Goal: Task Accomplishment & Management: Manage account settings

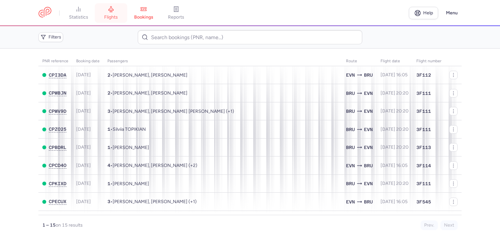
click at [115, 14] on span "flights" at bounding box center [111, 17] width 14 height 6
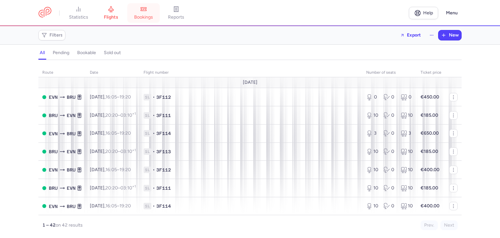
click at [140, 12] on link "bookings" at bounding box center [143, 13] width 33 height 14
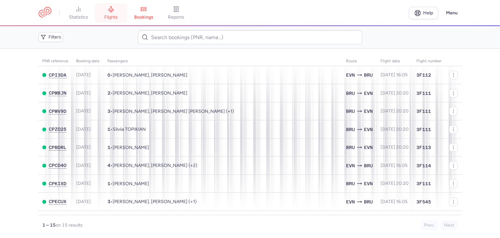
click at [109, 16] on span "flights" at bounding box center [111, 17] width 14 height 6
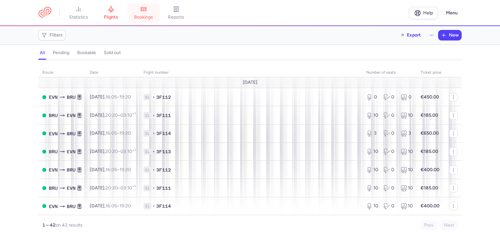
click at [146, 15] on span "bookings" at bounding box center [143, 17] width 19 height 6
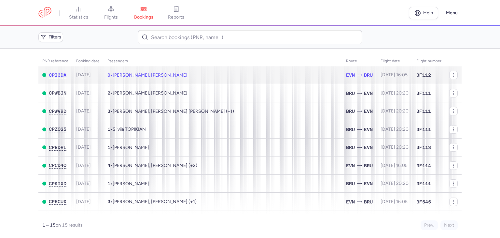
click at [137, 77] on span "[PERSON_NAME], [PERSON_NAME]" at bounding box center [150, 75] width 75 height 6
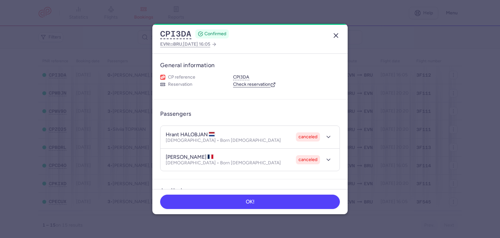
click at [333, 39] on icon "button" at bounding box center [336, 36] width 8 height 8
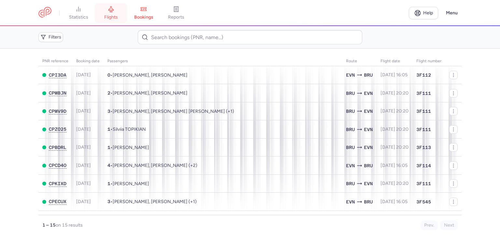
click at [111, 20] on link "flights" at bounding box center [111, 13] width 33 height 14
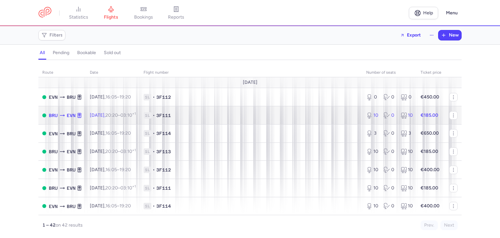
click at [254, 116] on span "1L • 3F111" at bounding box center [251, 115] width 215 height 7
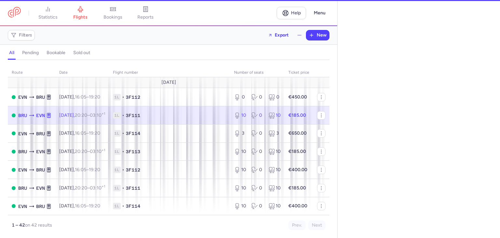
select select "hours"
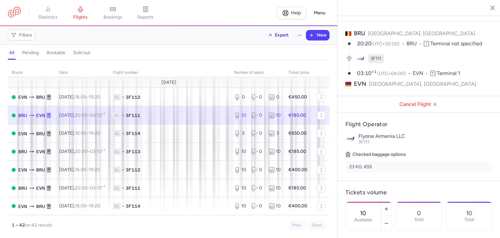
scroll to position [20, 0]
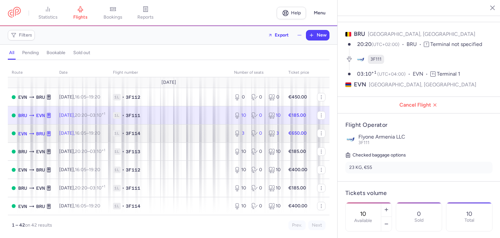
click at [173, 135] on span "1L • 3F114" at bounding box center [169, 133] width 113 height 7
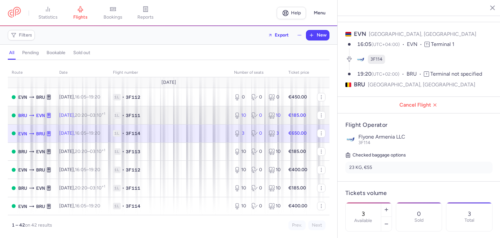
click at [171, 109] on td "1L • 3F111" at bounding box center [169, 115] width 121 height 18
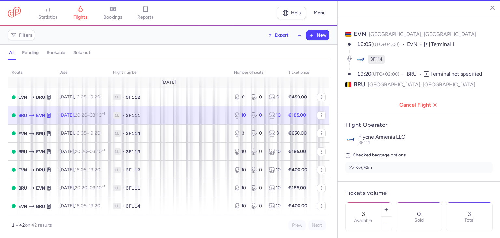
type input "10"
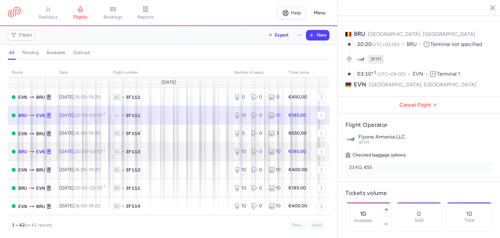
click at [170, 153] on span "1L • 3F113" at bounding box center [169, 151] width 113 height 7
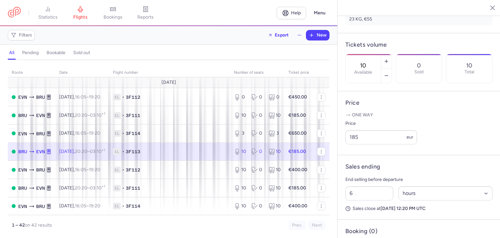
scroll to position [183, 0]
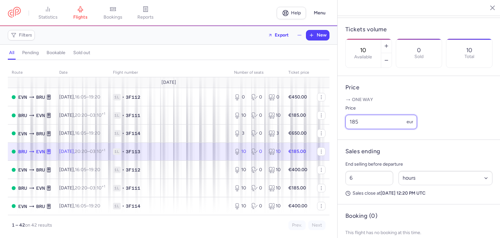
drag, startPoint x: 353, startPoint y: 139, endPoint x: 359, endPoint y: 140, distance: 5.9
click at [359, 129] on input "185" at bounding box center [382, 122] width 72 height 14
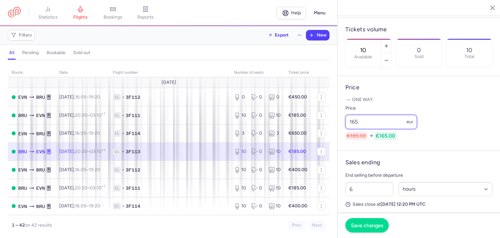
type input "165"
click at [359, 228] on button "Save changes" at bounding box center [367, 225] width 43 height 14
